Goal: Transaction & Acquisition: Purchase product/service

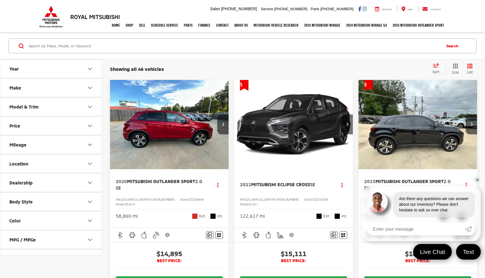
click at [88, 109] on icon "Model & Trim" at bounding box center [89, 106] width 7 height 7
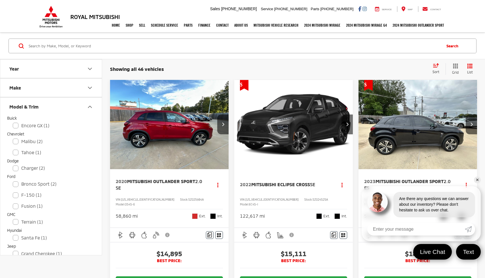
click at [88, 109] on icon "Model & Trim" at bounding box center [89, 106] width 7 height 7
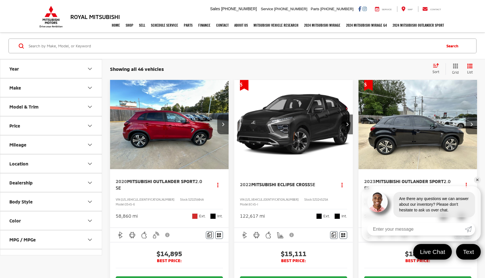
click at [81, 130] on button "Price" at bounding box center [51, 126] width 102 height 18
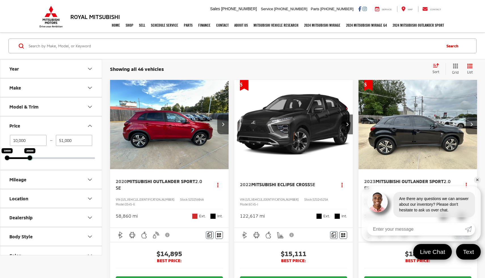
drag, startPoint x: 94, startPoint y: 158, endPoint x: 29, endPoint y: 159, distance: 64.4
click at [29, 159] on div at bounding box center [30, 158] width 5 height 5
type input "20,800"
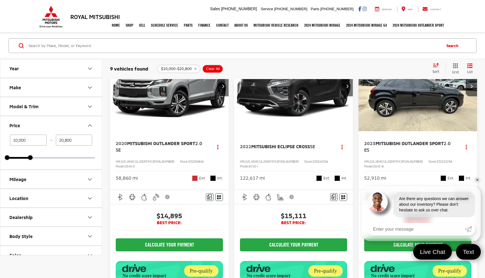
scroll to position [28, 0]
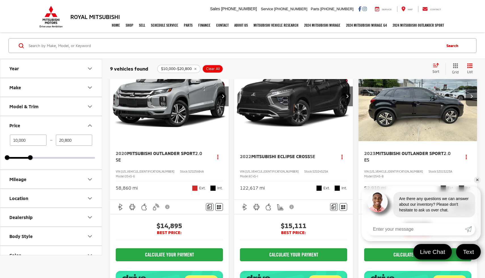
click at [471, 96] on icon "Next image" at bounding box center [471, 96] width 3 height 4
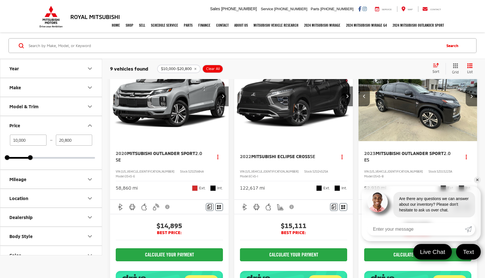
click at [471, 96] on icon "Next image" at bounding box center [471, 96] width 3 height 4
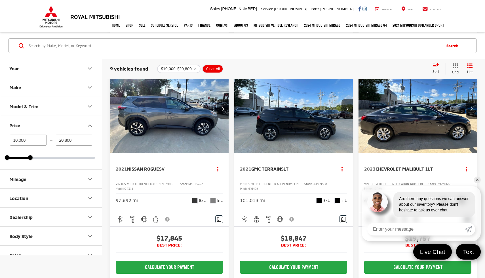
scroll to position [289, 0]
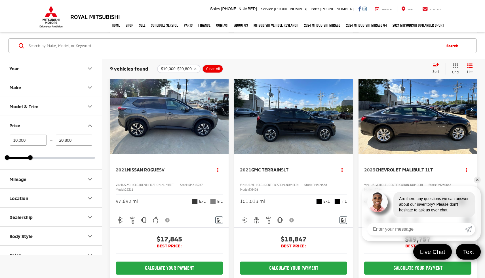
click at [476, 120] on button "Next image" at bounding box center [471, 110] width 11 height 20
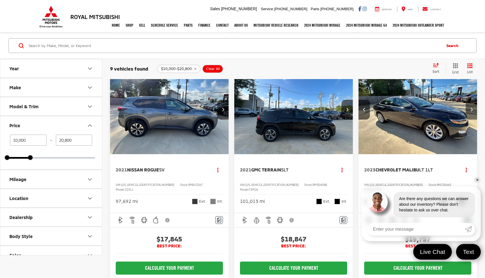
click at [476, 120] on button "Next image" at bounding box center [471, 110] width 11 height 20
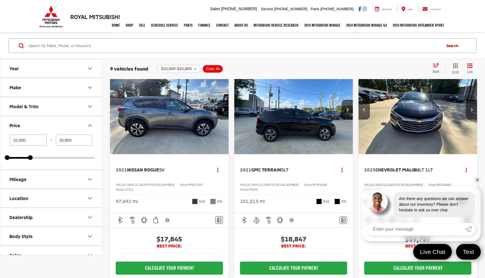
click at [476, 120] on button "Next image" at bounding box center [471, 110] width 11 height 20
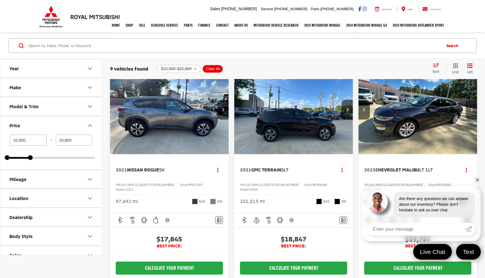
scroll to position [0, 358]
click at [476, 120] on button "Next image" at bounding box center [471, 110] width 11 height 20
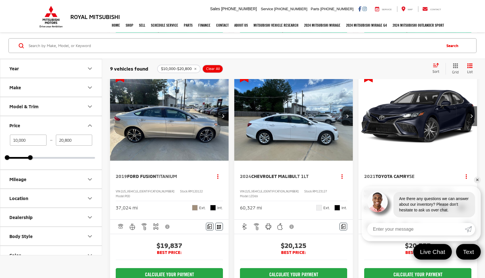
scroll to position [557, 0]
